Goal: Find specific page/section: Find specific page/section

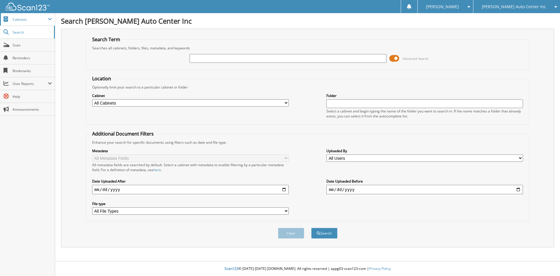
click at [38, 24] on span "Cabinets" at bounding box center [27, 19] width 55 height 13
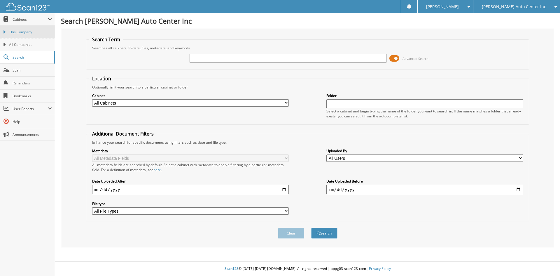
click at [36, 36] on link "This Company" at bounding box center [27, 32] width 55 height 13
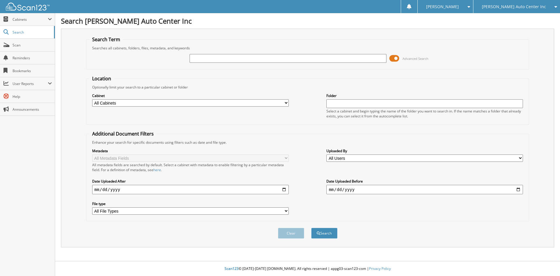
drag, startPoint x: 275, startPoint y: 60, endPoint x: 278, endPoint y: 60, distance: 3.5
click at [275, 60] on input "text" at bounding box center [288, 58] width 197 height 9
type input "188936"
click at [311, 228] on button "Search" at bounding box center [324, 233] width 26 height 11
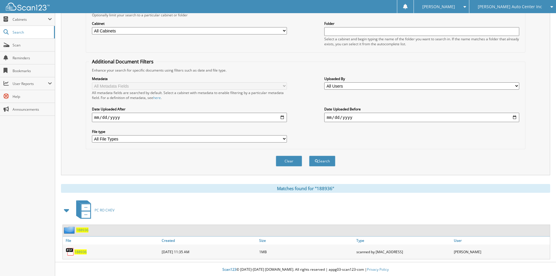
scroll to position [73, 0]
click at [80, 251] on span "188936" at bounding box center [80, 250] width 12 height 5
click at [24, 46] on span "Scan" at bounding box center [32, 45] width 39 height 5
